Goal: Communication & Community: Answer question/provide support

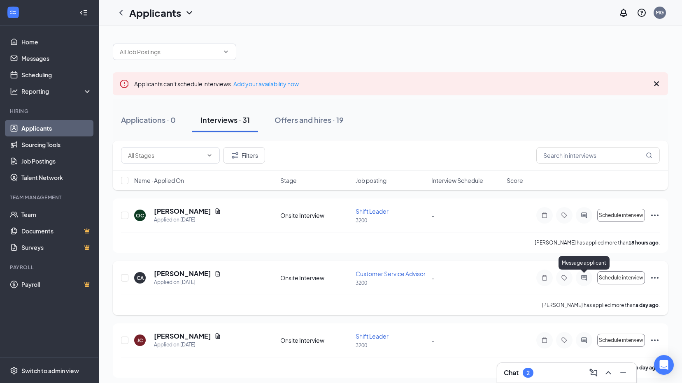
click at [581, 276] on icon "ActiveChat" at bounding box center [583, 277] width 5 height 5
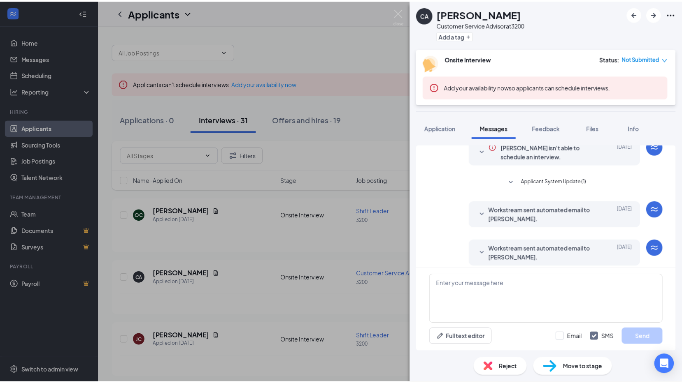
scroll to position [80, 0]
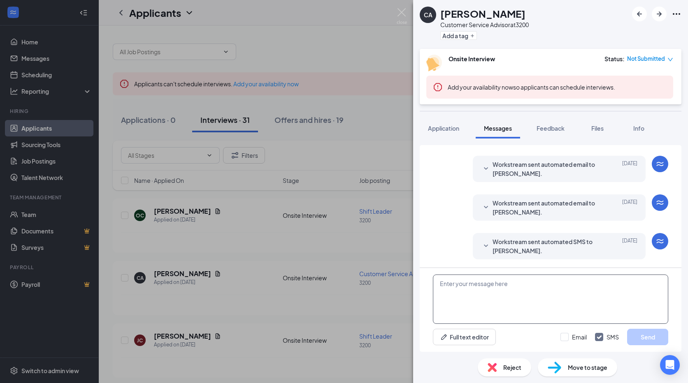
click at [552, 293] on textarea at bounding box center [550, 299] width 235 height 49
type textarea "Good morning, do you have time for an Interview [DATE]."
click at [634, 335] on button "Send" at bounding box center [647, 337] width 41 height 16
click at [237, 236] on div "CA [PERSON_NAME] Customer Service Advisor at 3200 Add a tag Onsite Interview St…" at bounding box center [344, 191] width 688 height 383
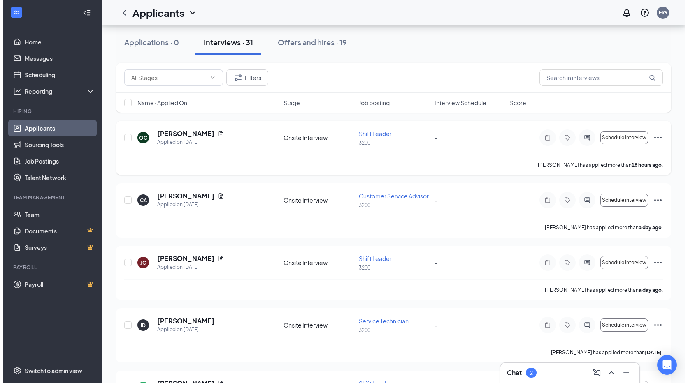
scroll to position [165, 0]
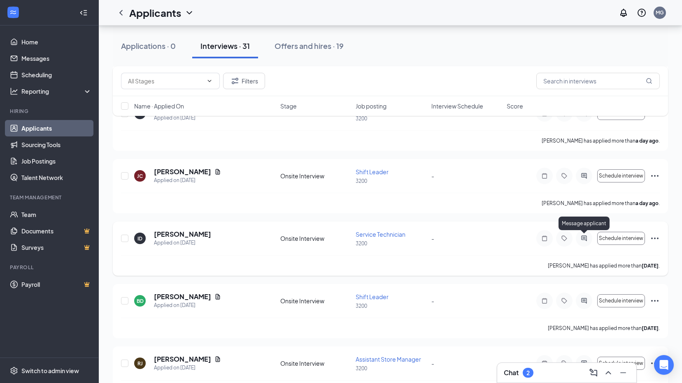
click at [579, 236] on icon "ActiveChat" at bounding box center [584, 238] width 10 height 7
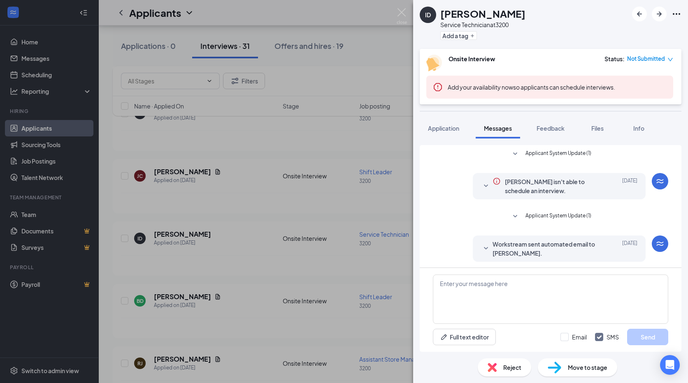
scroll to position [80, 0]
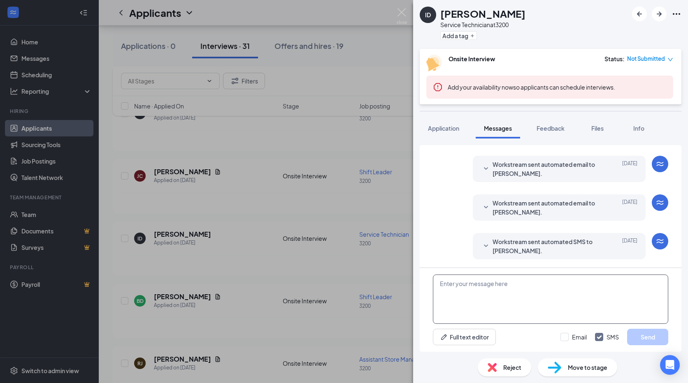
click at [488, 288] on textarea at bounding box center [550, 299] width 235 height 49
type textarea "Good morning, do you have time for an interview [DATE]."
click at [649, 337] on button "Send" at bounding box center [647, 337] width 41 height 16
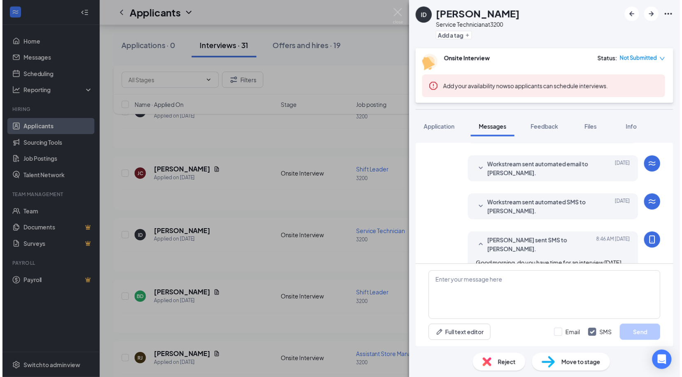
scroll to position [132, 0]
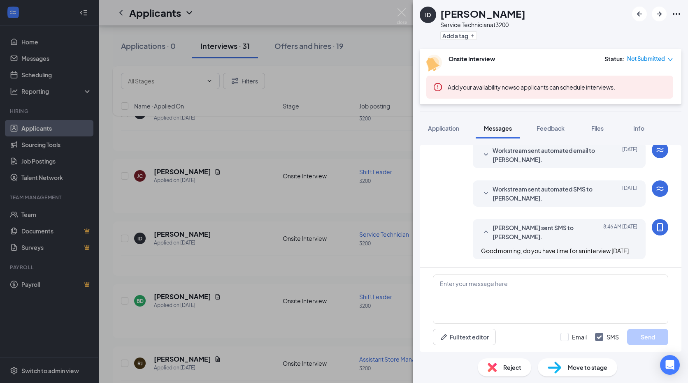
click at [251, 199] on div "ID [PERSON_NAME] Service Technician at 3200 Add a tag Onsite Interview Status :…" at bounding box center [344, 191] width 688 height 383
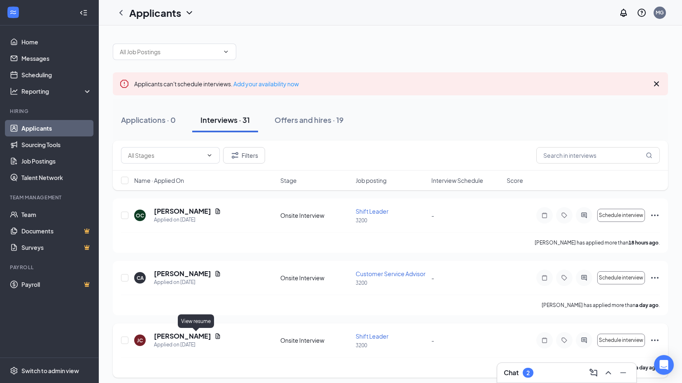
click at [214, 337] on icon "Document" at bounding box center [217, 336] width 7 height 7
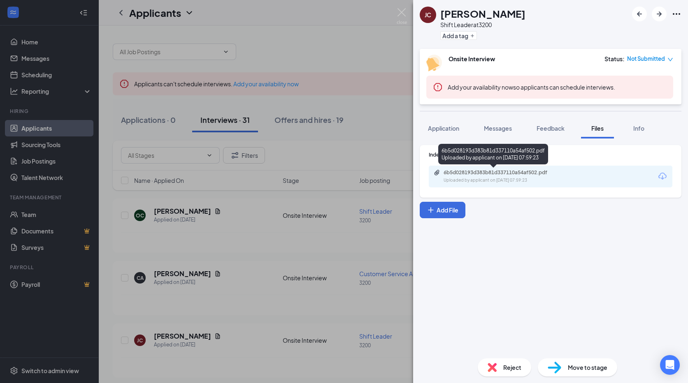
click at [529, 182] on div "Uploaded by applicant on [DATE] 07:59:23" at bounding box center [504, 180] width 123 height 7
click at [324, 146] on div "[PERSON_NAME] Shift Leader at 3200 Add a tag Onsite Interview Status : Not Subm…" at bounding box center [344, 191] width 688 height 383
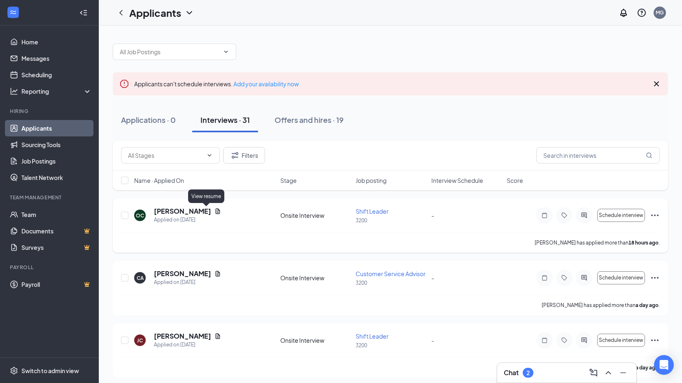
click at [214, 209] on icon "Document" at bounding box center [217, 211] width 7 height 7
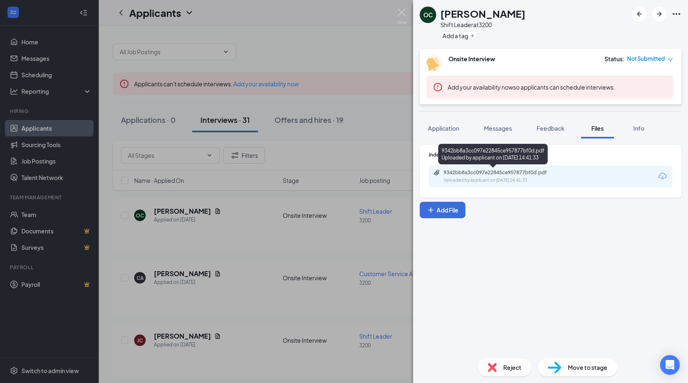
click at [525, 183] on div "Uploaded by applicant on [DATE] 14:41:33" at bounding box center [504, 180] width 123 height 7
click at [290, 153] on div "OC [PERSON_NAME] Shift Leader at 3200 Add a tag Onsite Interview Status : Not S…" at bounding box center [344, 191] width 688 height 383
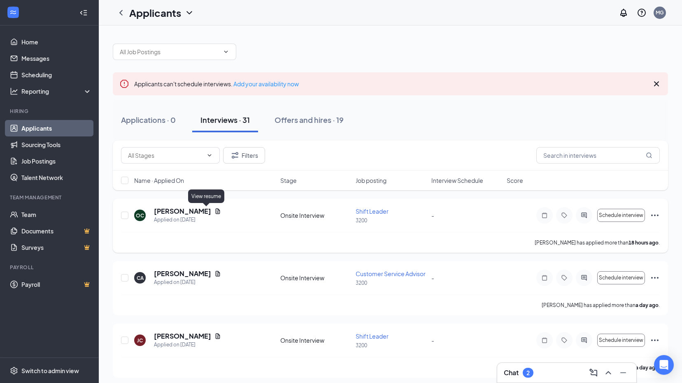
click at [214, 213] on icon "Document" at bounding box center [217, 211] width 7 height 7
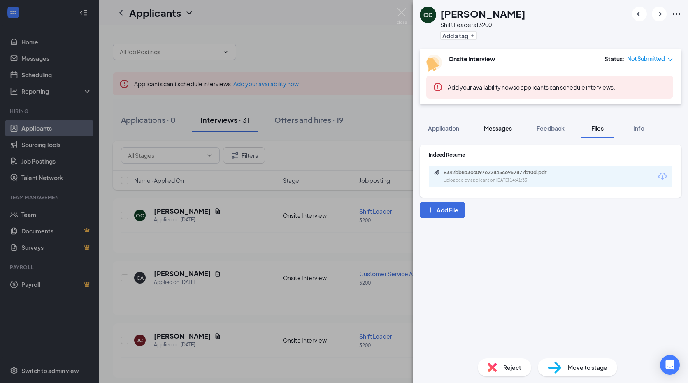
click at [510, 135] on button "Messages" at bounding box center [497, 128] width 44 height 21
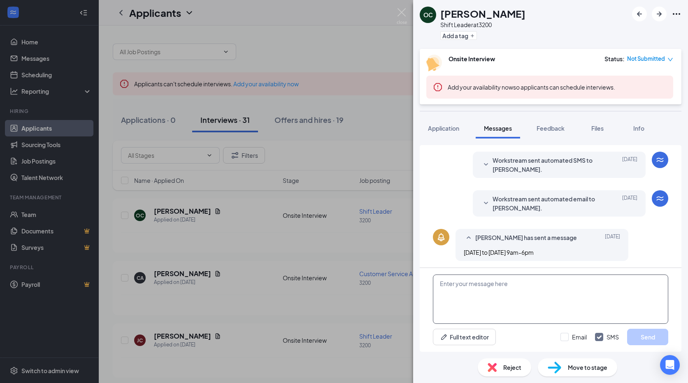
scroll to position [124, 0]
click at [480, 287] on textarea at bounding box center [550, 299] width 235 height 49
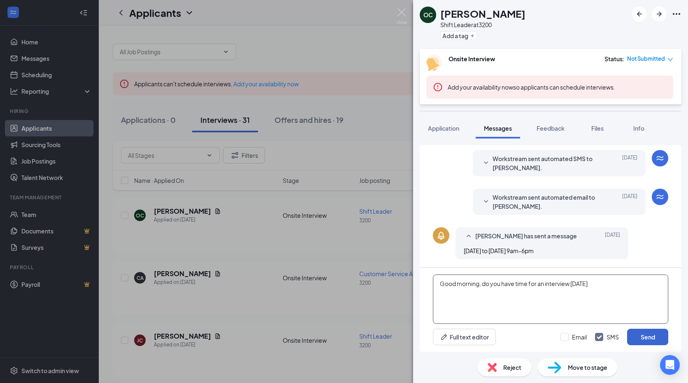
type textarea "Good morning, do you have time for an interview [DATE]"
click at [653, 334] on button "Send" at bounding box center [647, 337] width 41 height 16
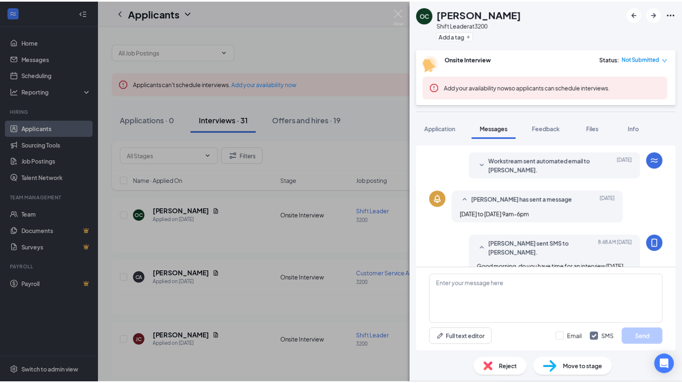
scroll to position [177, 0]
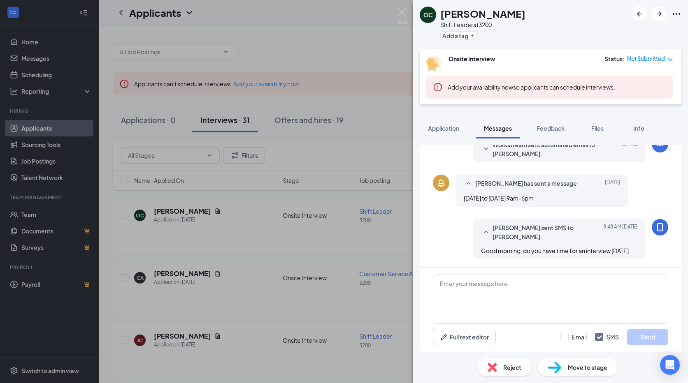
click at [297, 236] on div "OC [PERSON_NAME] Shift Leader at 3200 Add a tag Onsite Interview Status : Not S…" at bounding box center [344, 191] width 688 height 383
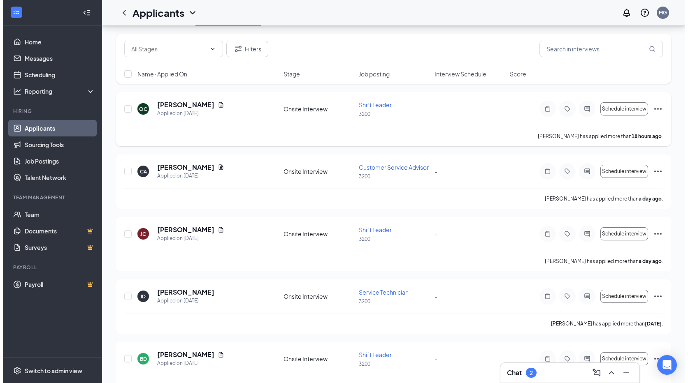
scroll to position [123, 0]
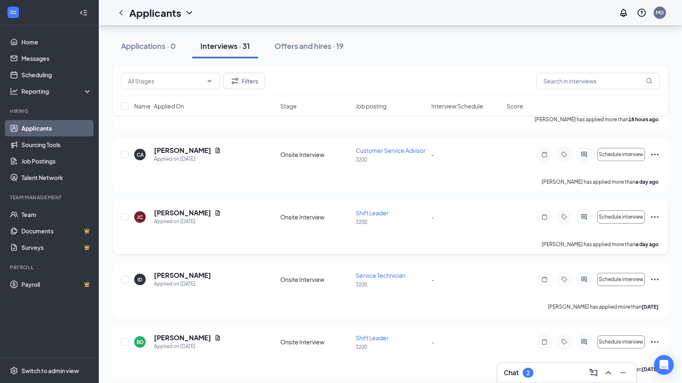
click at [466, 226] on div "[PERSON_NAME] Applied on [DATE] Onsite Interview Shift Leader 3200 - Schedule i…" at bounding box center [390, 222] width 538 height 26
click at [162, 217] on h5 "[PERSON_NAME]" at bounding box center [182, 213] width 57 height 9
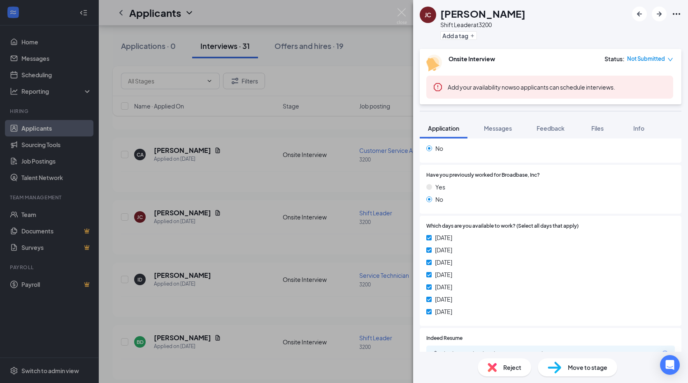
scroll to position [200, 0]
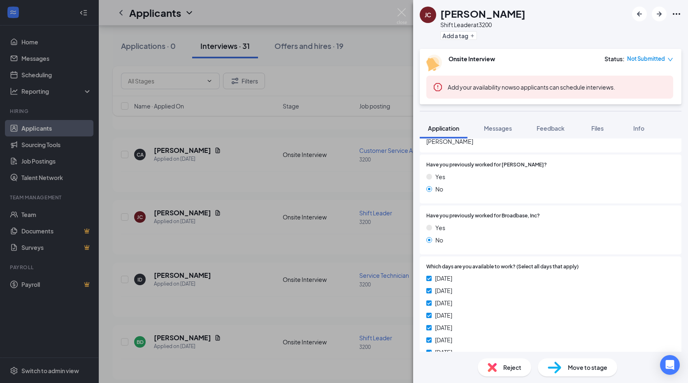
click at [221, 182] on div "[PERSON_NAME] Shift Leader at 3200 Add a tag Onsite Interview Status : Not Subm…" at bounding box center [344, 191] width 688 height 383
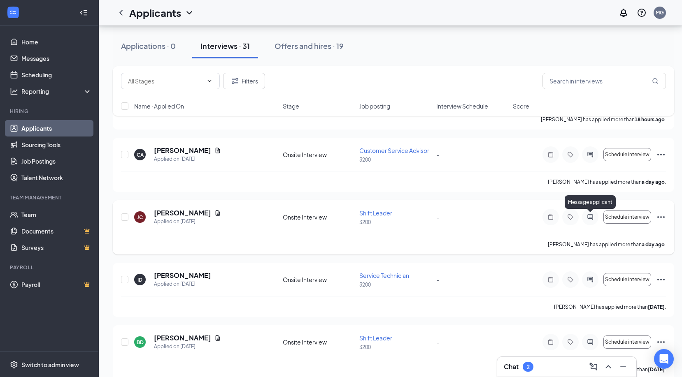
click at [593, 218] on icon "ActiveChat" at bounding box center [590, 217] width 10 height 7
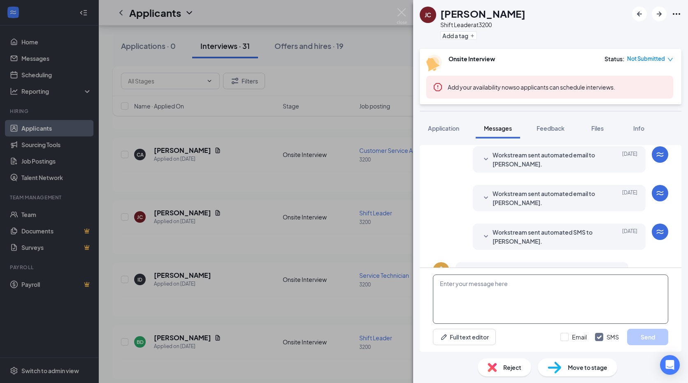
scroll to position [124, 0]
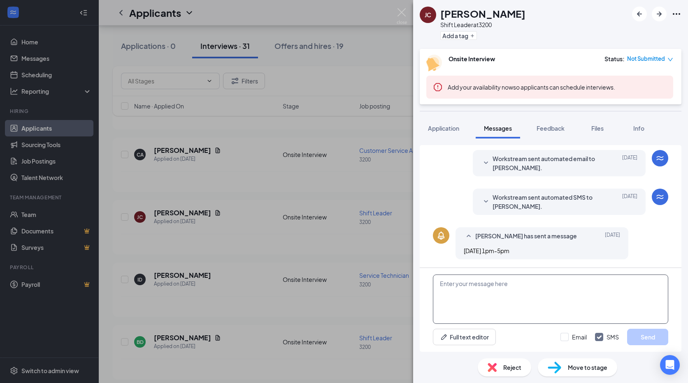
click at [527, 308] on textarea at bounding box center [550, 299] width 235 height 49
type textarea "g"
type textarea "Good morning, do you have time for an interview [DATE]"
click at [644, 337] on button "Send" at bounding box center [647, 337] width 41 height 16
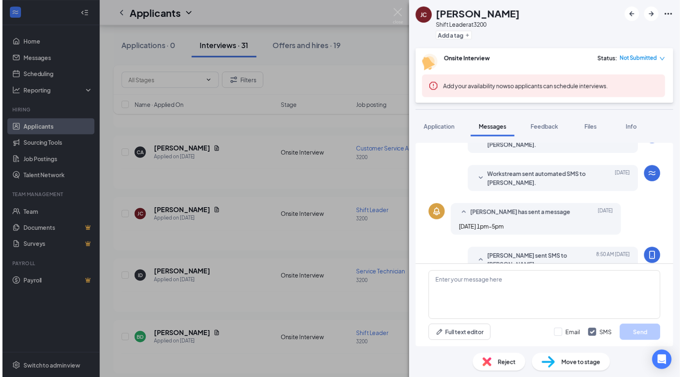
scroll to position [177, 0]
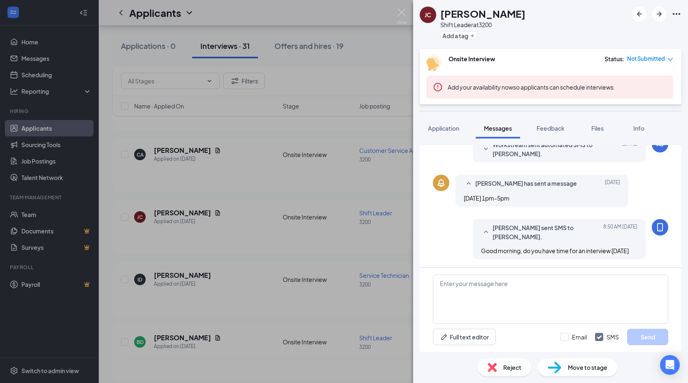
click at [239, 229] on div "[PERSON_NAME] Shift Leader at 3200 Add a tag Onsite Interview Status : Not Subm…" at bounding box center [344, 191] width 688 height 383
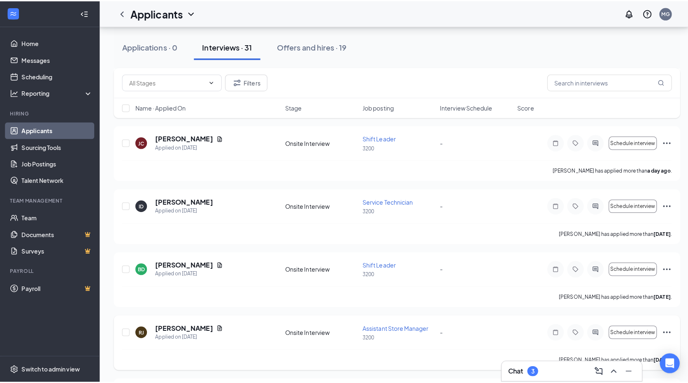
scroll to position [206, 0]
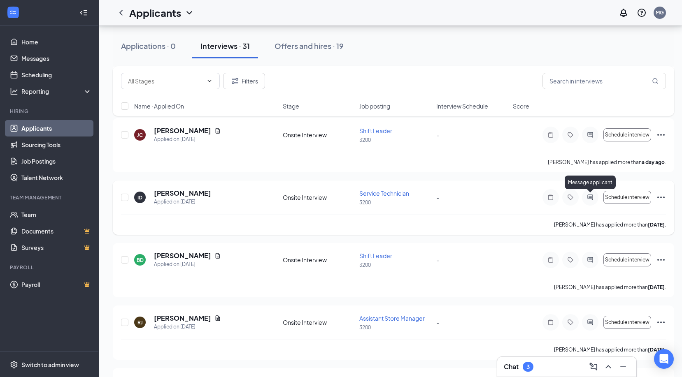
click at [586, 197] on icon "ActiveChat" at bounding box center [590, 197] width 10 height 7
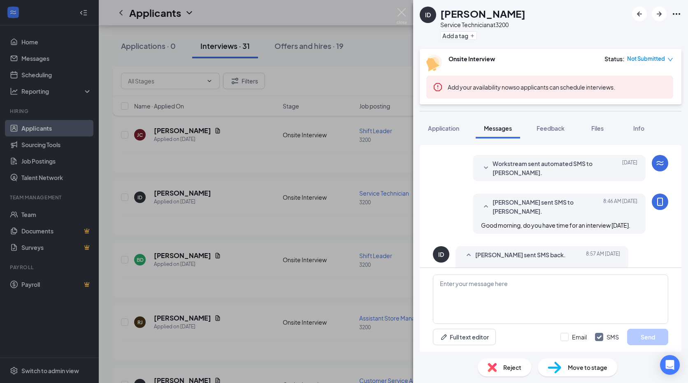
scroll to position [177, 0]
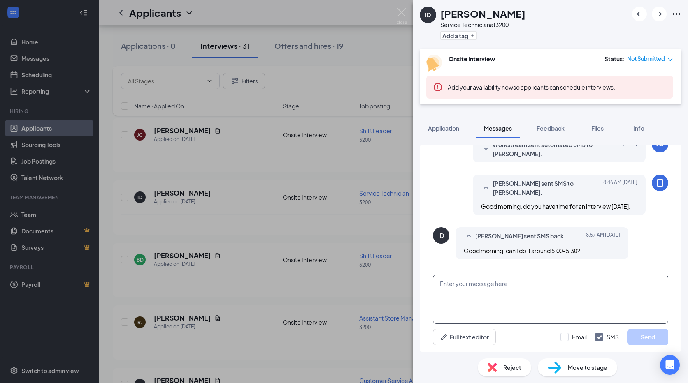
click at [511, 288] on textarea at bounding box center [550, 299] width 235 height 49
type textarea "I will not be here at that time. the latest I can do is 3"
click at [648, 337] on button "Send" at bounding box center [647, 337] width 41 height 16
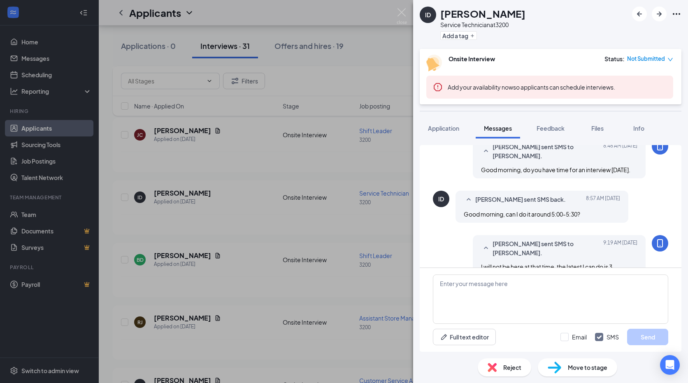
scroll to position [230, 0]
